Goal: Task Accomplishment & Management: Use online tool/utility

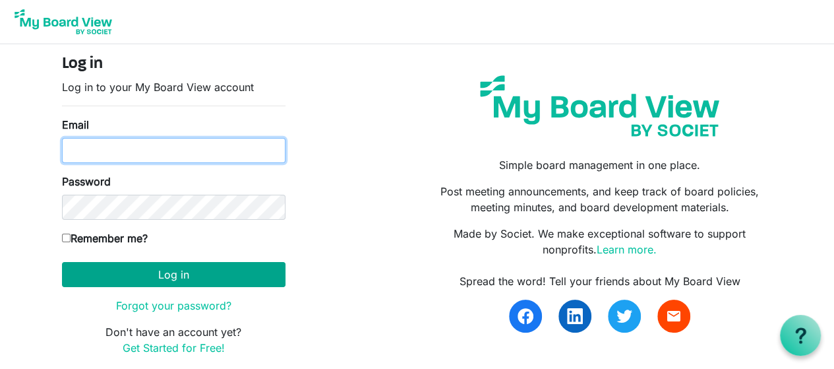
type input "kimvoyle@voyle.com"
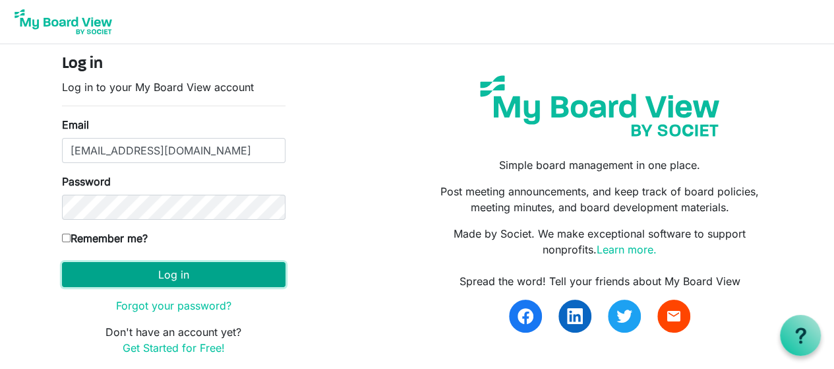
click at [196, 278] on button "Log in" at bounding box center [174, 274] width 224 height 25
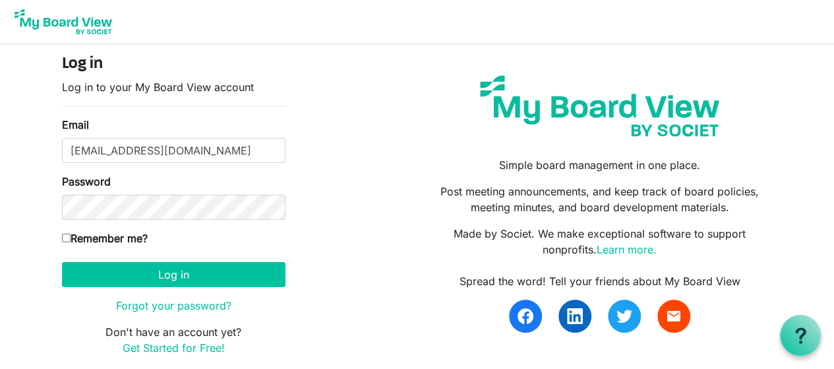
click at [67, 238] on input "Remember me?" at bounding box center [66, 237] width 9 height 9
checkbox input "true"
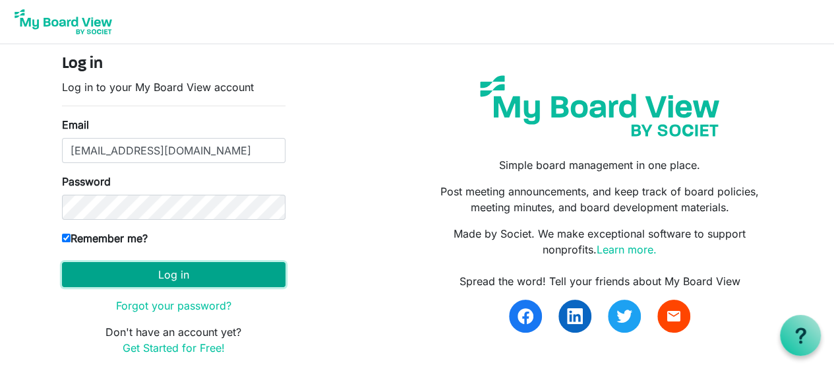
click at [125, 270] on button "Log in" at bounding box center [174, 274] width 224 height 25
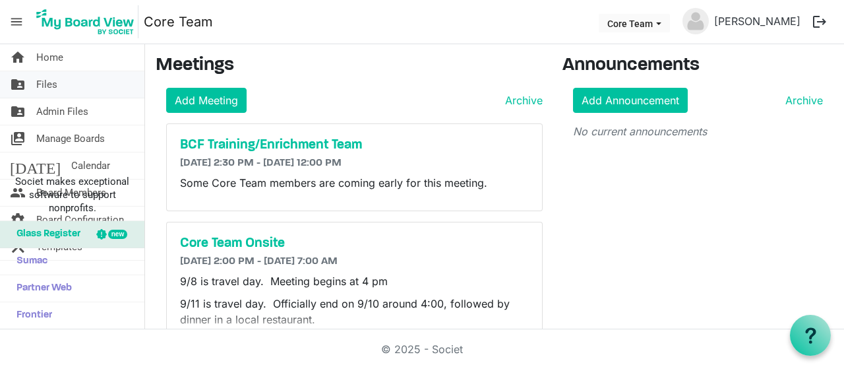
click at [99, 77] on link "folder_shared Files" at bounding box center [72, 84] width 144 height 26
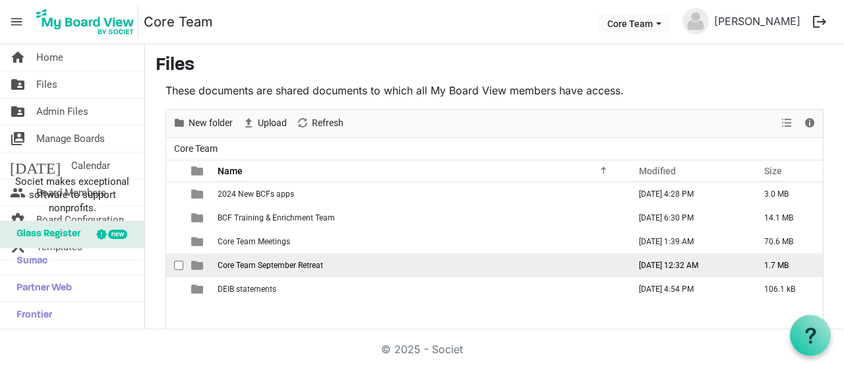
click at [403, 274] on td "Core Team September Retreat" at bounding box center [419, 265] width 411 height 24
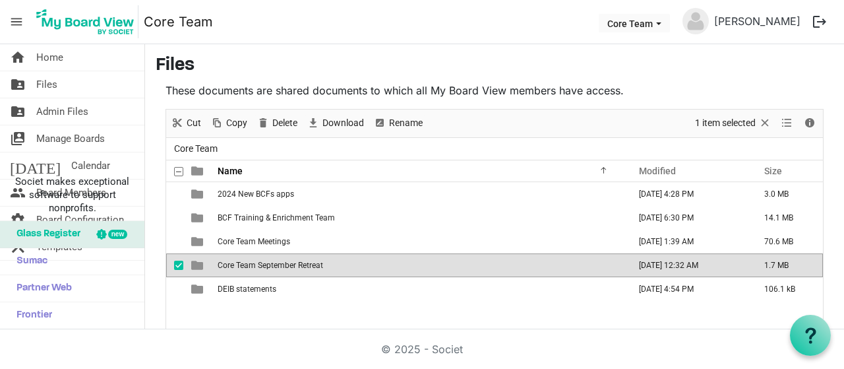
click at [403, 274] on td "Core Team September Retreat" at bounding box center [419, 265] width 411 height 24
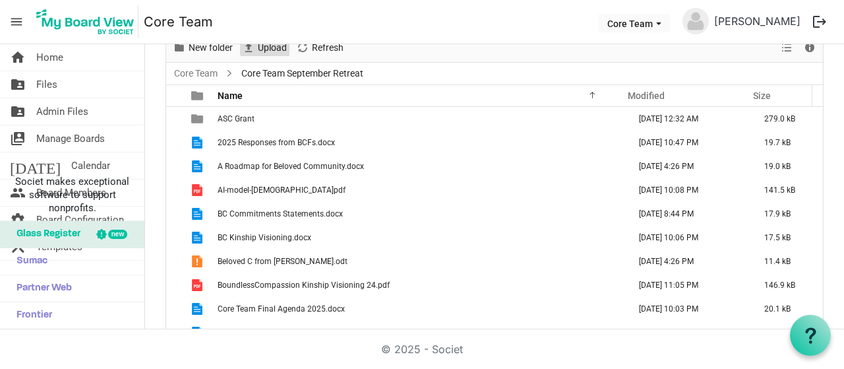
click at [276, 52] on span "Upload" at bounding box center [272, 48] width 32 height 16
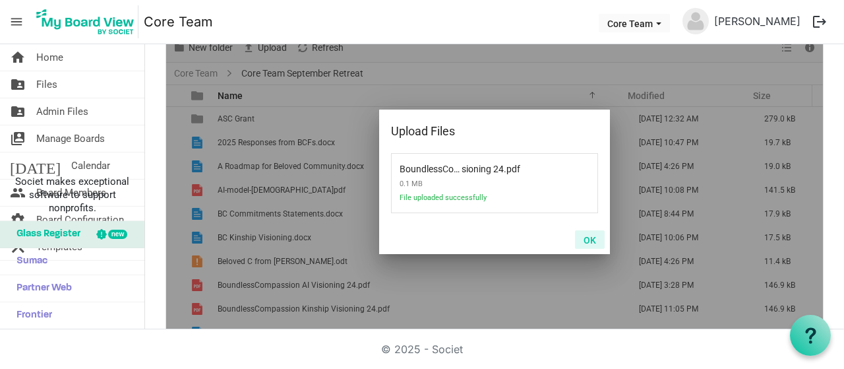
click at [583, 241] on button "OK" at bounding box center [590, 239] width 30 height 18
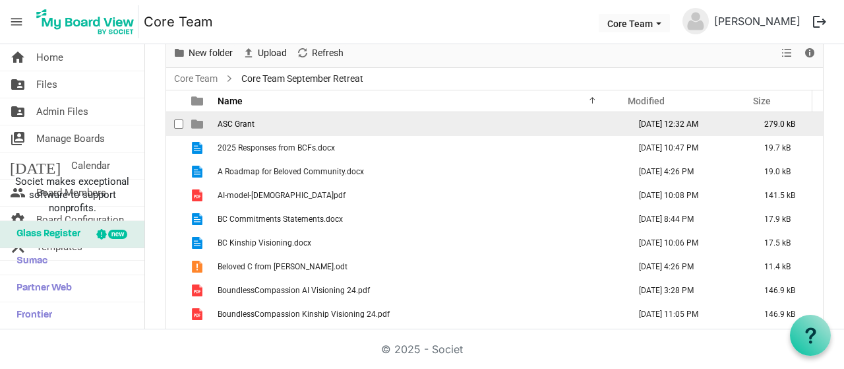
click at [287, 122] on td "ASC Grant" at bounding box center [419, 124] width 411 height 24
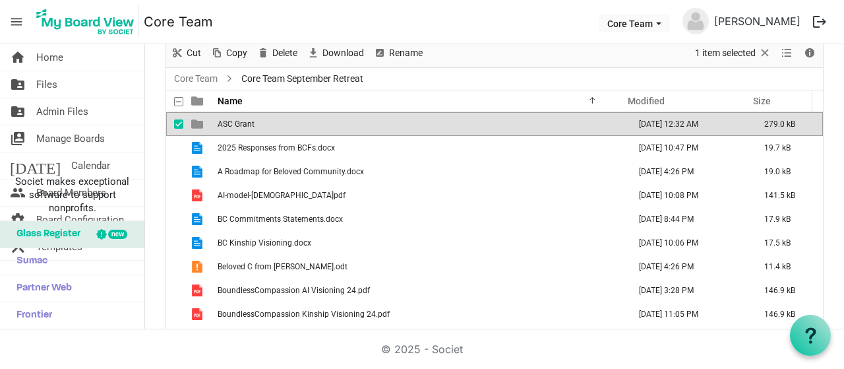
click at [287, 122] on td "ASC Grant" at bounding box center [419, 124] width 411 height 24
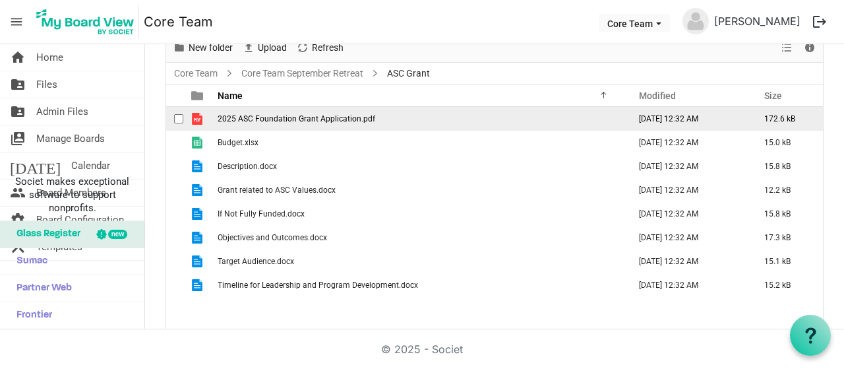
click at [305, 120] on span "2025 ASC Foundation Grant Application.pdf" at bounding box center [297, 118] width 158 height 9
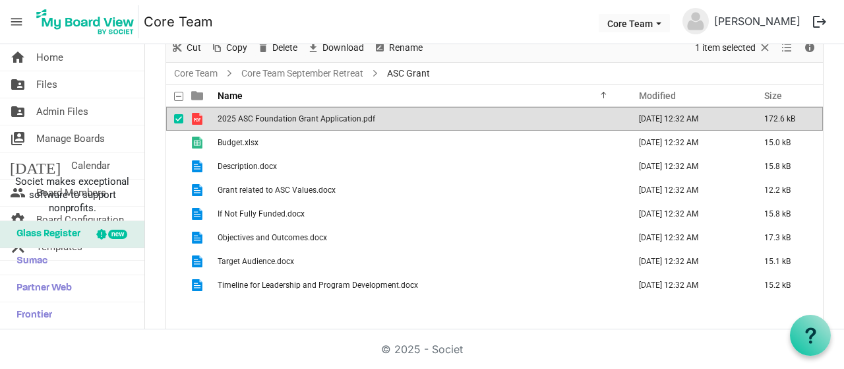
click at [305, 120] on span "2025 ASC Foundation Grant Application.pdf" at bounding box center [297, 118] width 158 height 9
click at [309, 67] on link "Core Team September Retreat" at bounding box center [302, 73] width 127 height 16
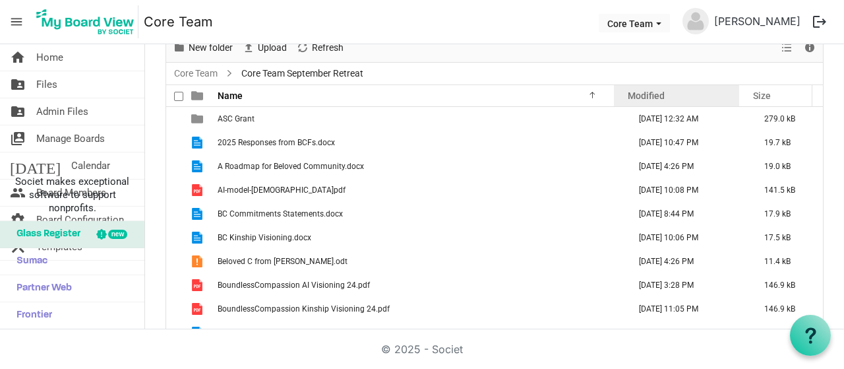
click at [636, 93] on span "Modified" at bounding box center [646, 95] width 37 height 11
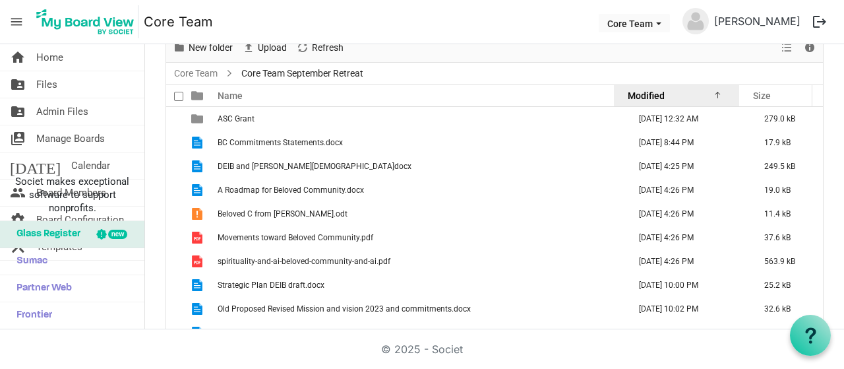
click at [636, 93] on span "Modified" at bounding box center [646, 95] width 37 height 11
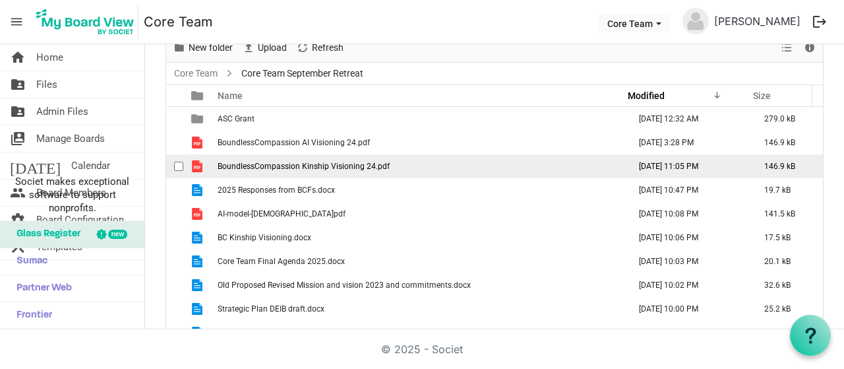
click at [348, 168] on span "BoundlessCompassion Kinship Visioning 24.pdf" at bounding box center [304, 166] width 172 height 9
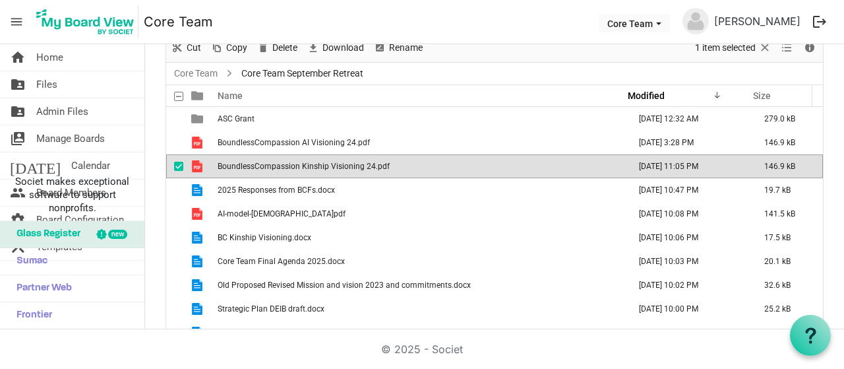
click at [348, 168] on span "BoundlessCompassion Kinship Visioning 24.pdf" at bounding box center [304, 166] width 172 height 9
